Goal: Task Accomplishment & Management: Manage account settings

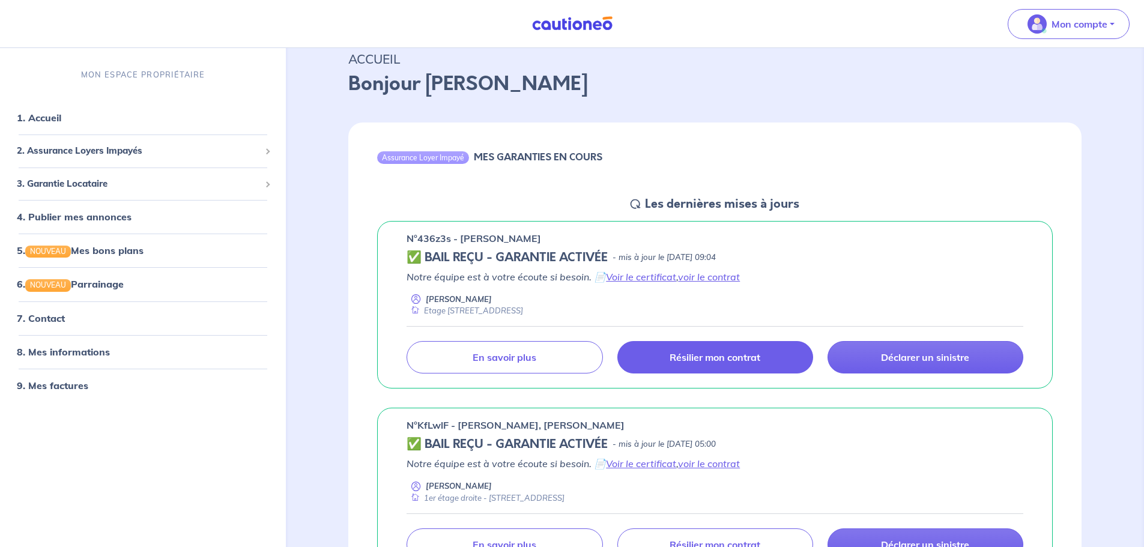
scroll to position [180, 0]
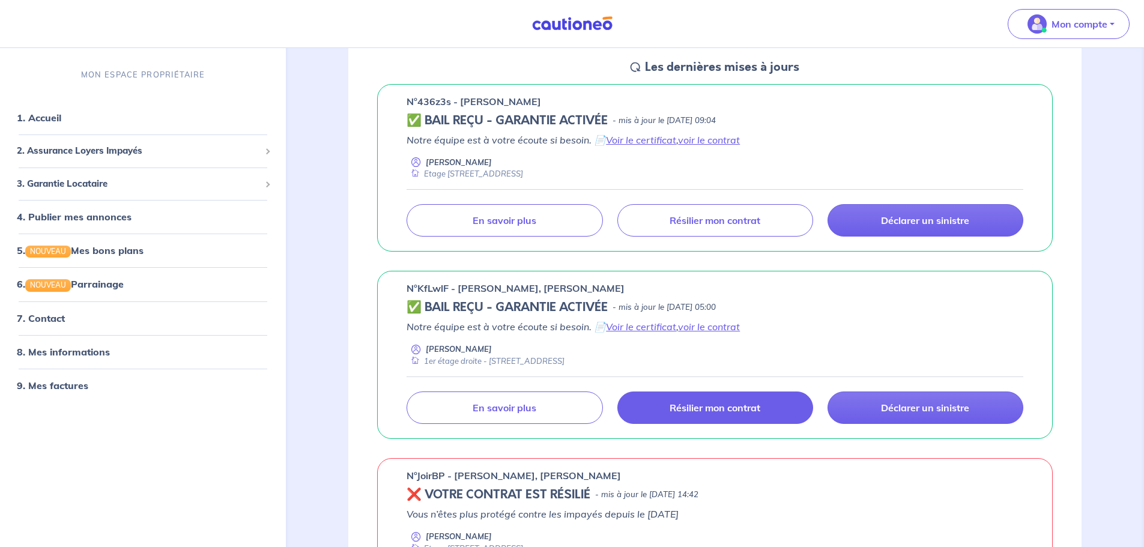
click at [738, 402] on p "Résilier mon contrat" at bounding box center [714, 408] width 91 height 12
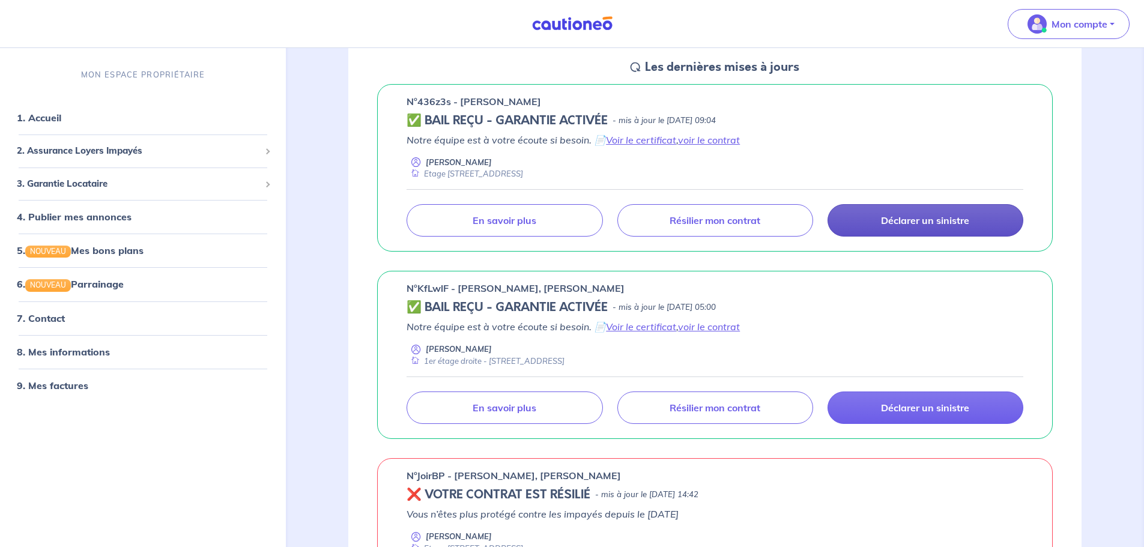
click at [819, 219] on link "Déclarer un sinistre" at bounding box center [925, 220] width 196 height 32
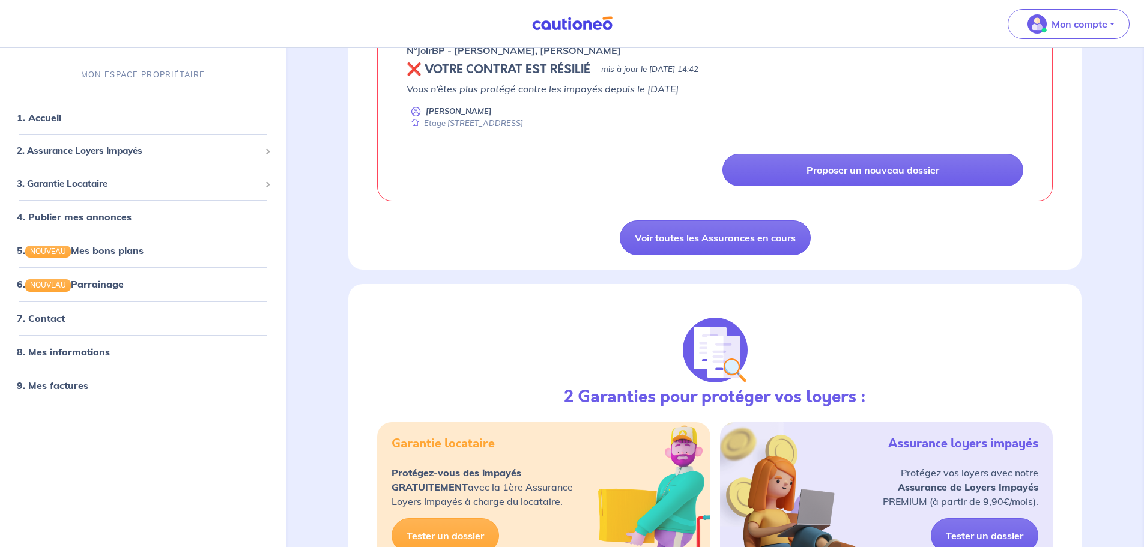
scroll to position [600, 0]
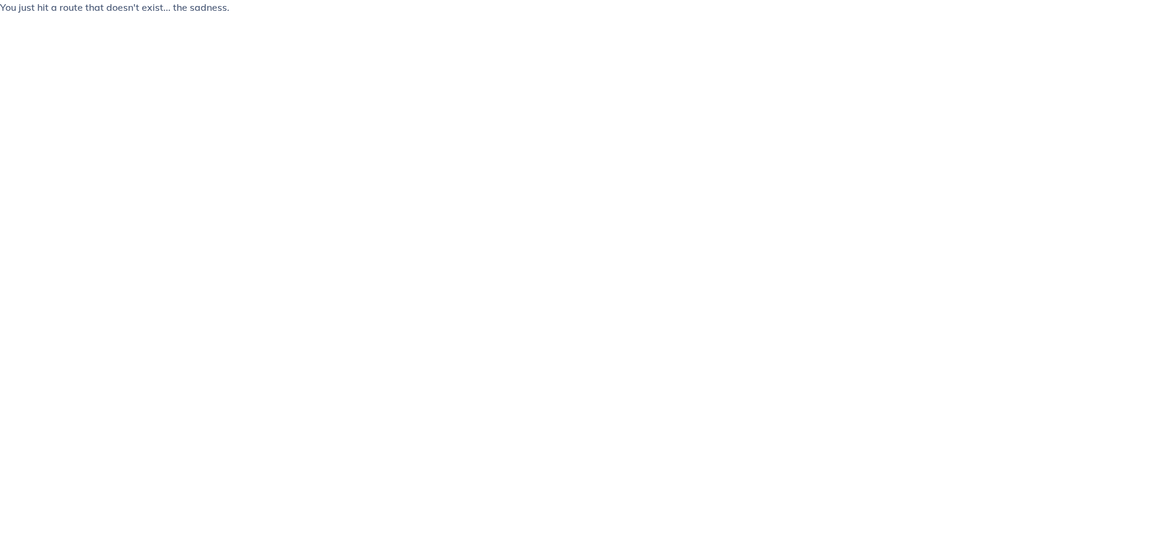
click at [215, 24] on html "You just hit a route that doesn't exist... the sadness." at bounding box center [576, 12] width 1153 height 24
